Goal: Transaction & Acquisition: Purchase product/service

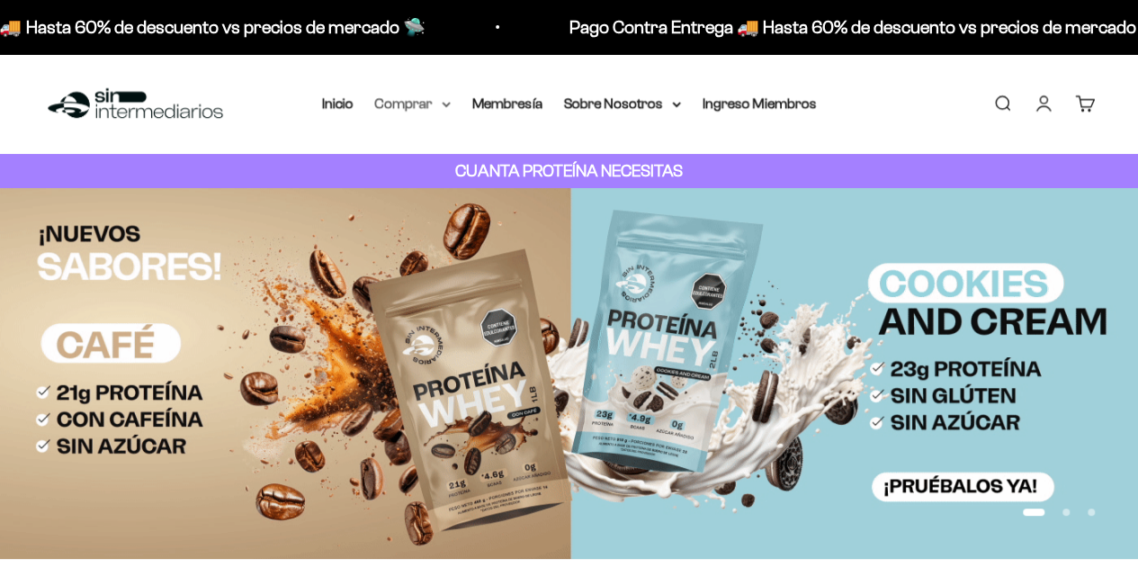
click at [434, 106] on summary "Comprar" at bounding box center [413, 103] width 76 height 23
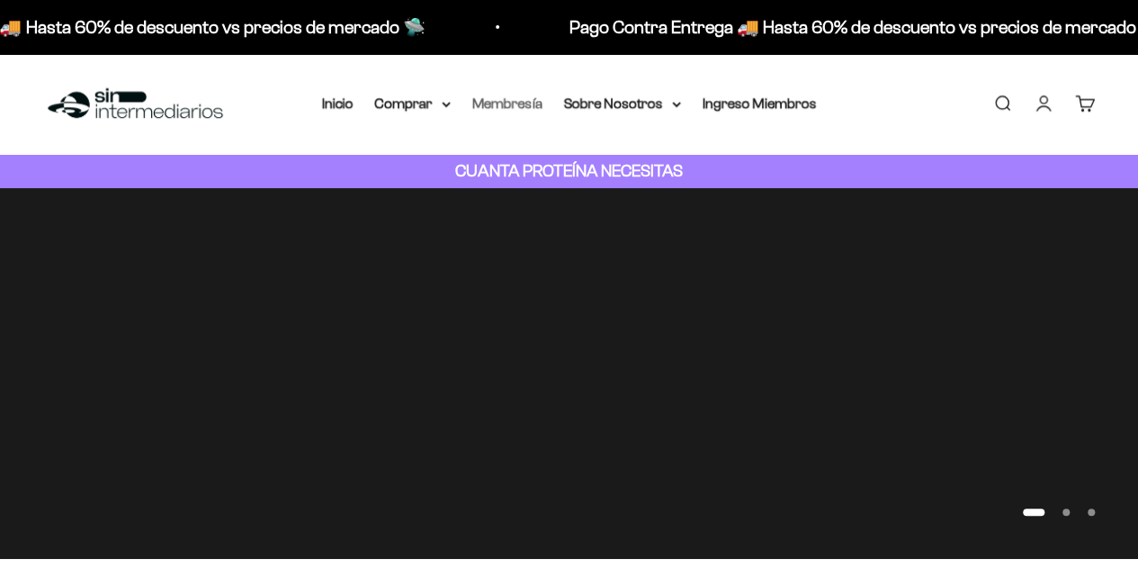
click at [535, 100] on link "Membresía" at bounding box center [507, 102] width 70 height 15
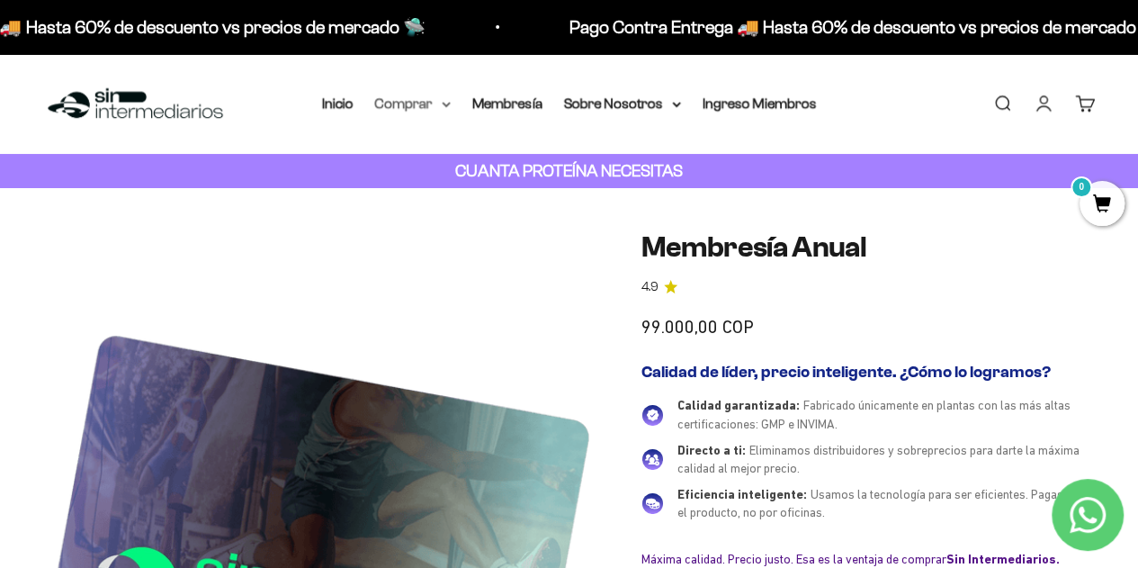
click at [432, 104] on summary "Comprar" at bounding box center [413, 103] width 76 height 23
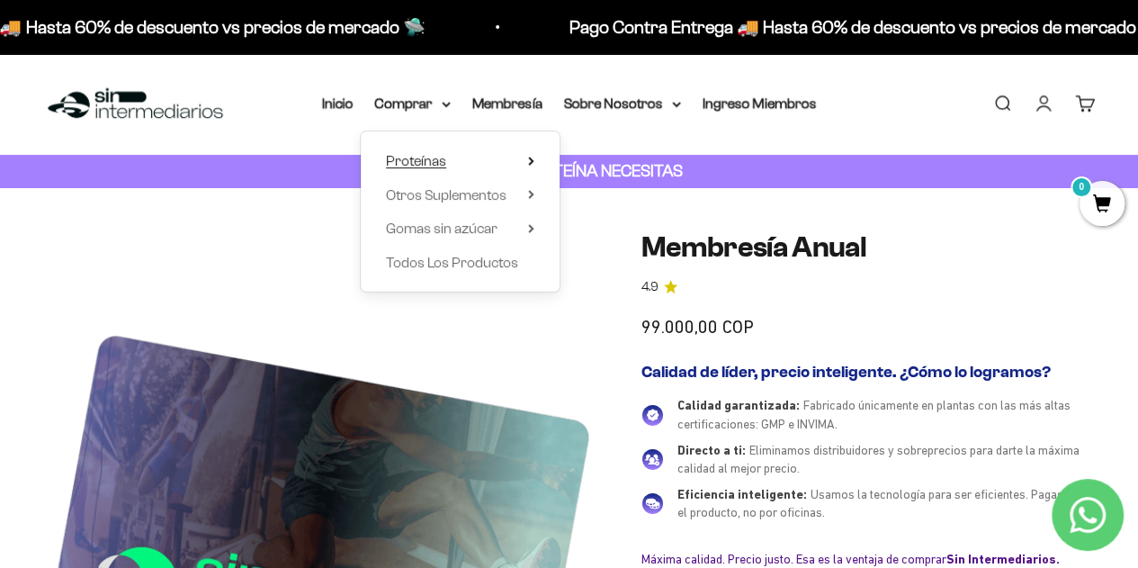
click at [526, 157] on summary "Proteínas" at bounding box center [460, 160] width 148 height 23
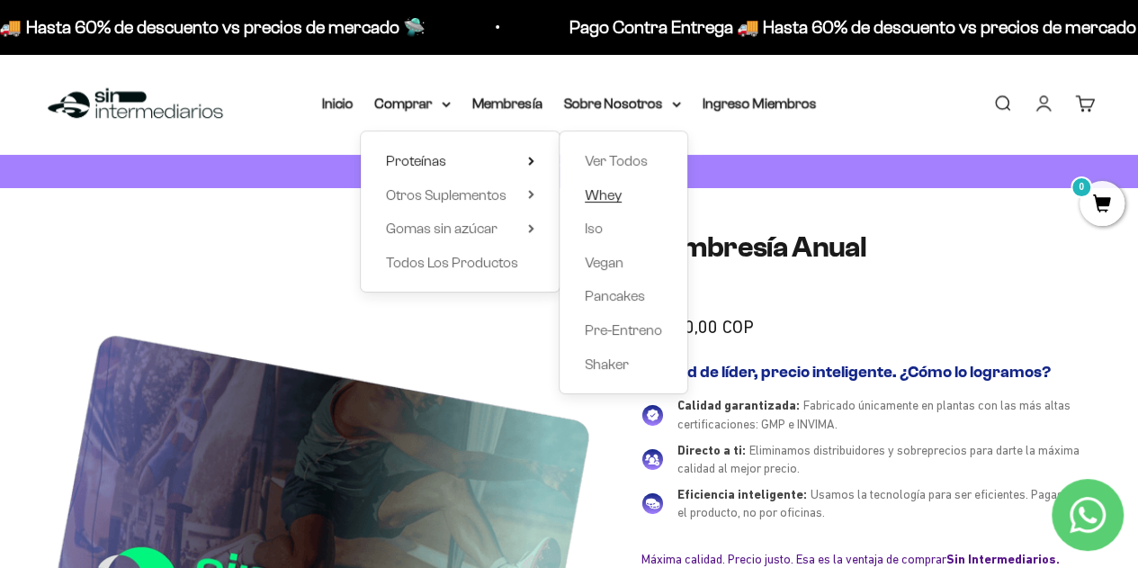
click at [620, 197] on span "Whey" at bounding box center [603, 194] width 37 height 15
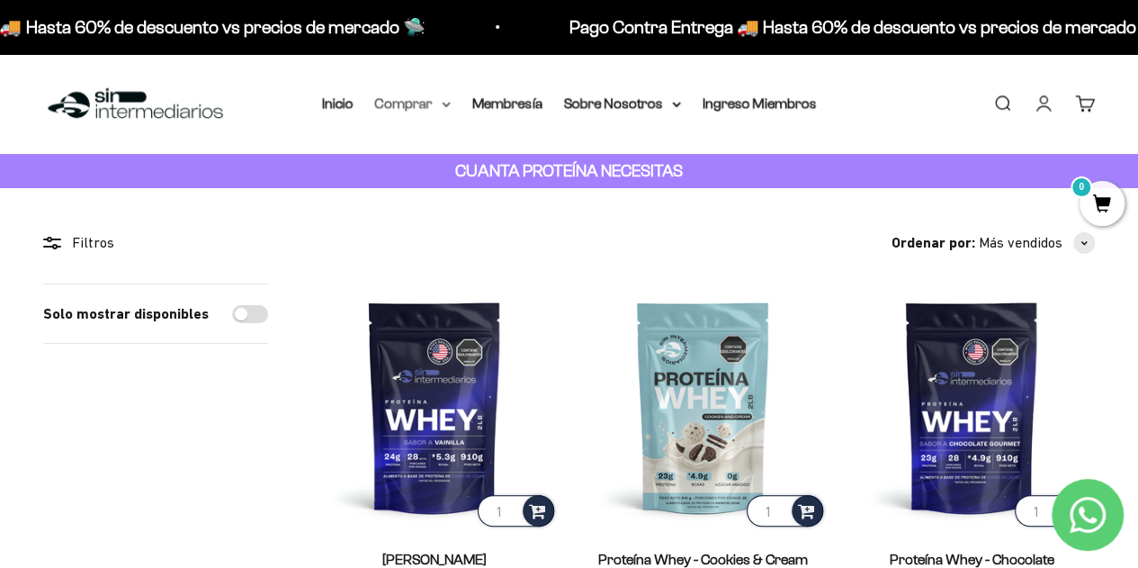
click at [444, 107] on icon at bounding box center [446, 105] width 9 height 6
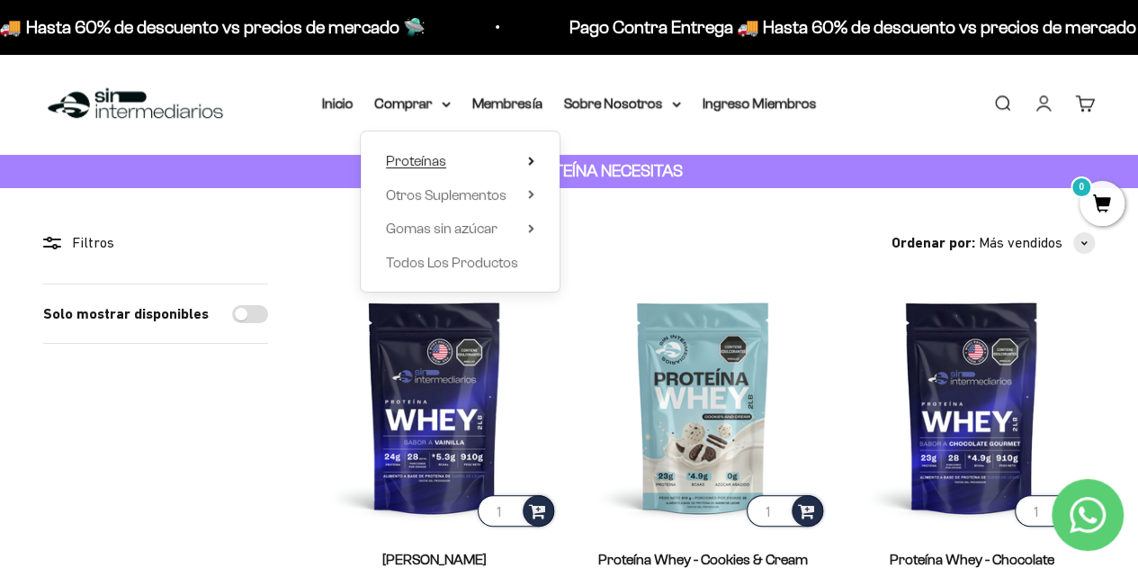
click at [531, 161] on icon at bounding box center [531, 160] width 4 height 7
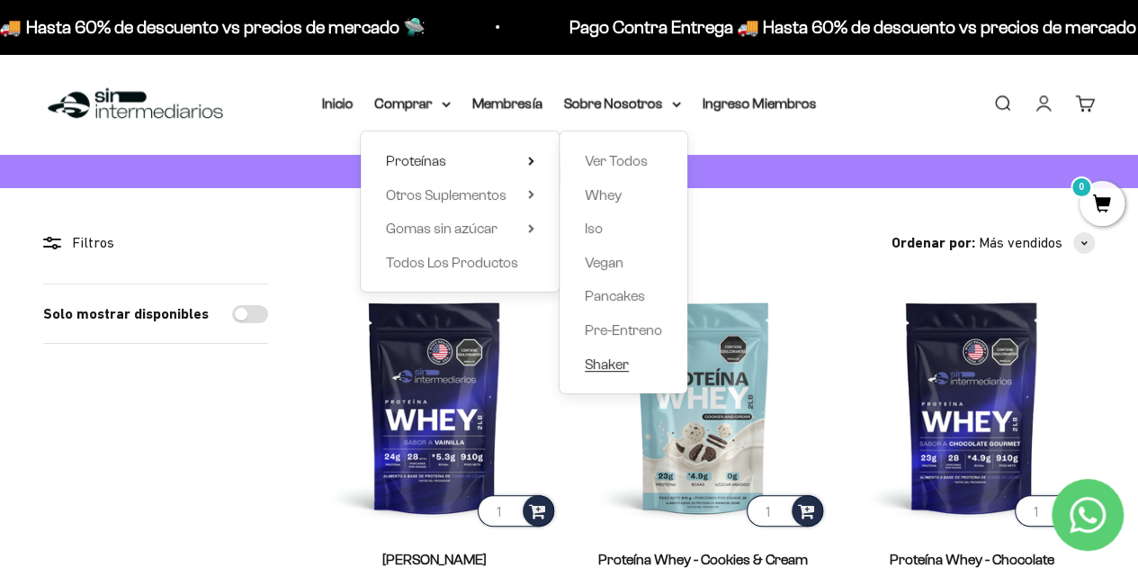
click at [623, 370] on span "Shaker" at bounding box center [607, 363] width 44 height 15
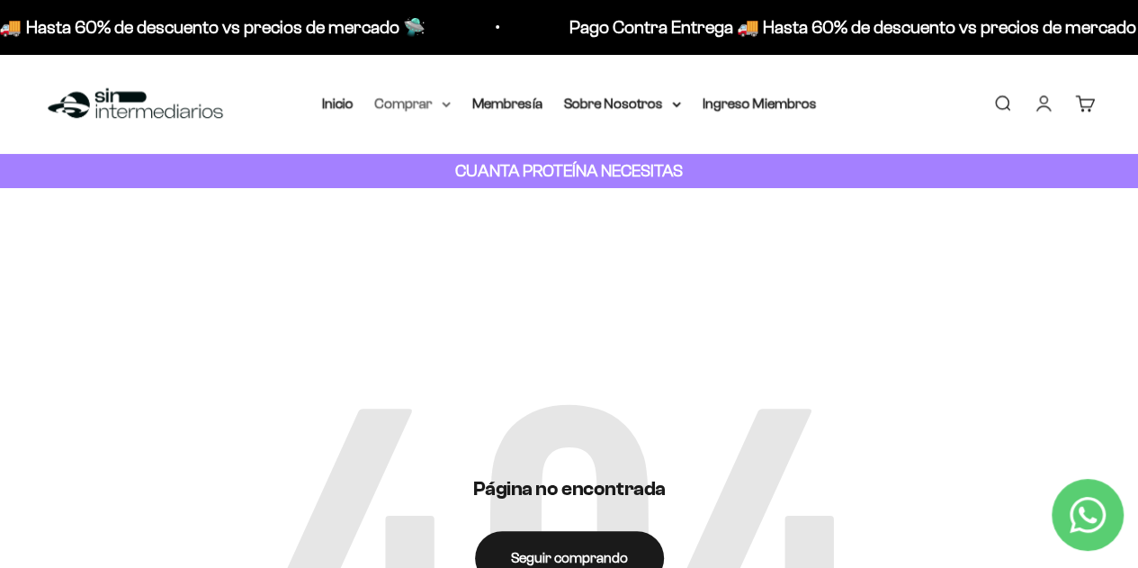
click at [413, 96] on summary "Comprar" at bounding box center [413, 103] width 76 height 23
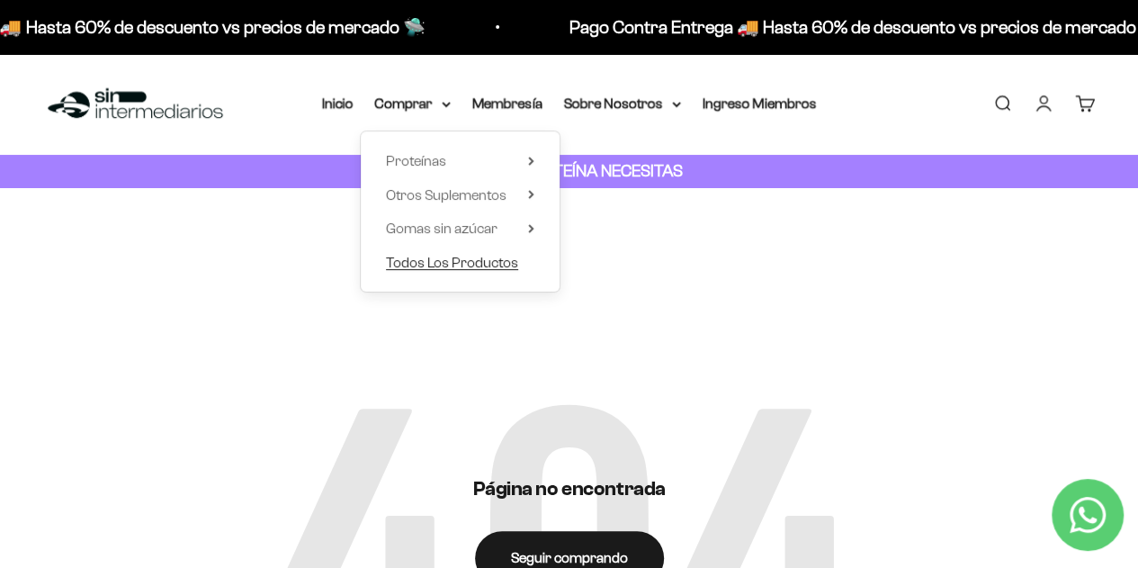
click at [417, 260] on span "Todos Los Productos" at bounding box center [452, 262] width 132 height 15
